Goal: Task Accomplishment & Management: Use online tool/utility

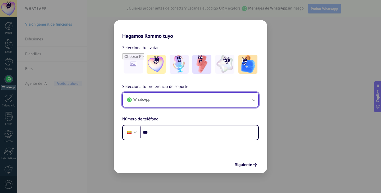
click at [189, 100] on button "WhatsApp" at bounding box center [190, 100] width 135 height 14
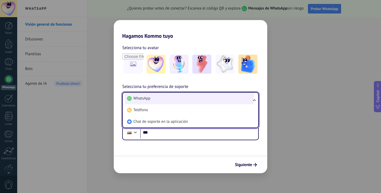
click at [160, 101] on li "WhatsApp" at bounding box center [189, 99] width 129 height 12
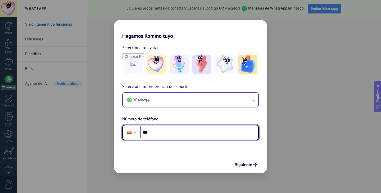
click at [190, 130] on input "***" at bounding box center [199, 133] width 118 height 12
type input "**********"
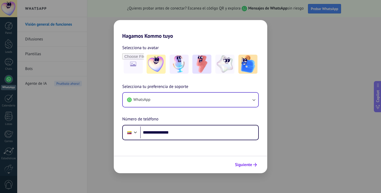
click at [251, 164] on span "Siguiente" at bounding box center [243, 165] width 17 height 4
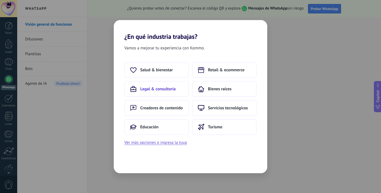
click at [167, 92] on button "Legal & consultoría" at bounding box center [156, 89] width 65 height 16
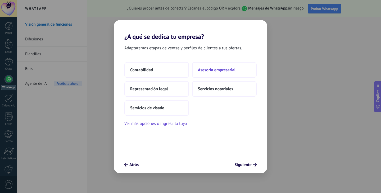
click at [215, 72] on span "Asesoría empresarial" at bounding box center [217, 69] width 38 height 5
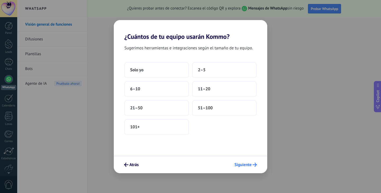
click at [254, 166] on icon "submit" at bounding box center [254, 165] width 4 height 4
click at [203, 69] on span "2–5" at bounding box center [202, 69] width 8 height 5
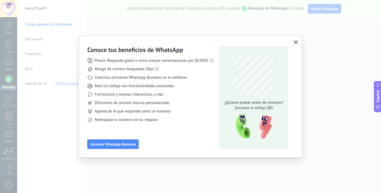
click at [297, 44] on span "button" at bounding box center [295, 42] width 4 height 5
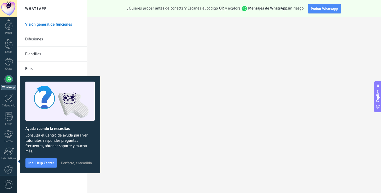
scroll to position [27, 0]
click at [75, 165] on span "Perfecto, entendido" at bounding box center [76, 163] width 31 height 4
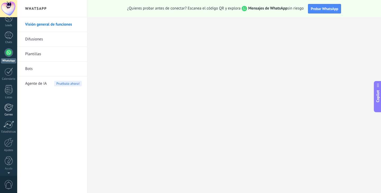
scroll to position [0, 0]
